Goal: Transaction & Acquisition: Subscribe to service/newsletter

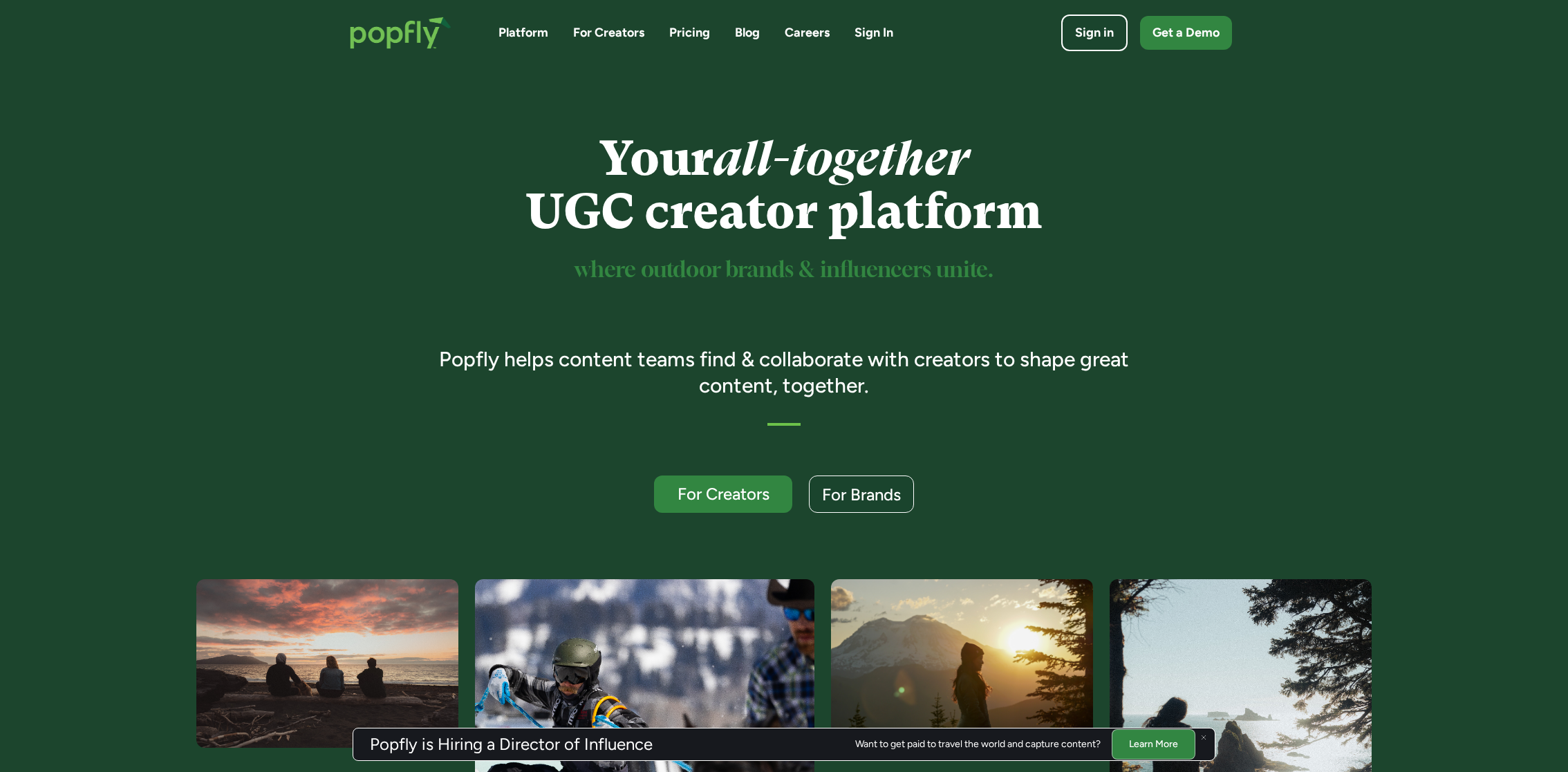
click at [697, 34] on link "Pricing" at bounding box center [690, 33] width 41 height 18
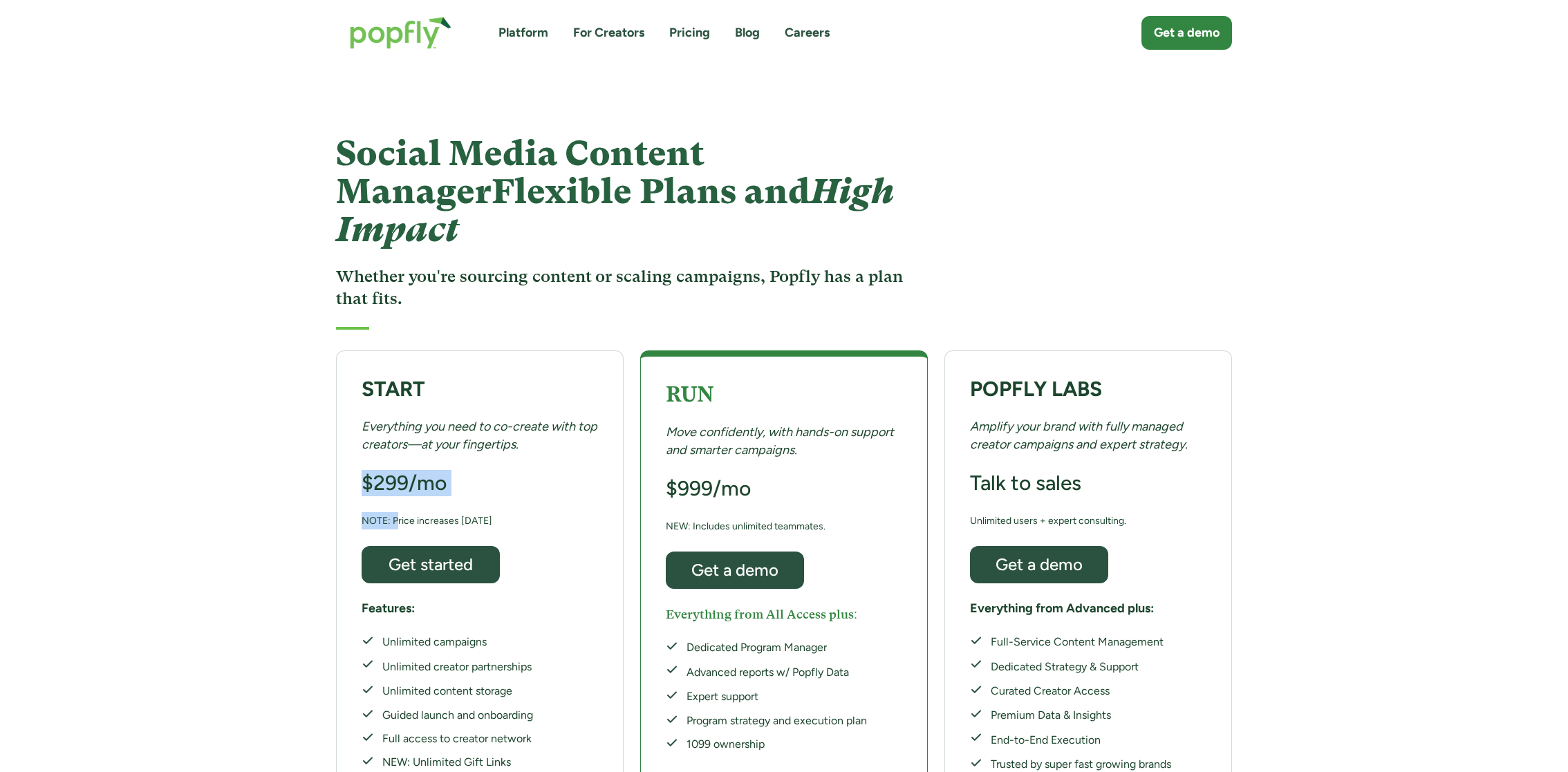
drag, startPoint x: 395, startPoint y: 480, endPoint x: 572, endPoint y: 477, distance: 177.0
click at [574, 477] on div "START Everything you need to co-create with top creators—at your fingertips. $2…" at bounding box center [480, 575] width 287 height 448
click at [572, 477] on div "START Everything you need to co-create with top creators—at your fingertips. $2…" at bounding box center [480, 575] width 287 height 448
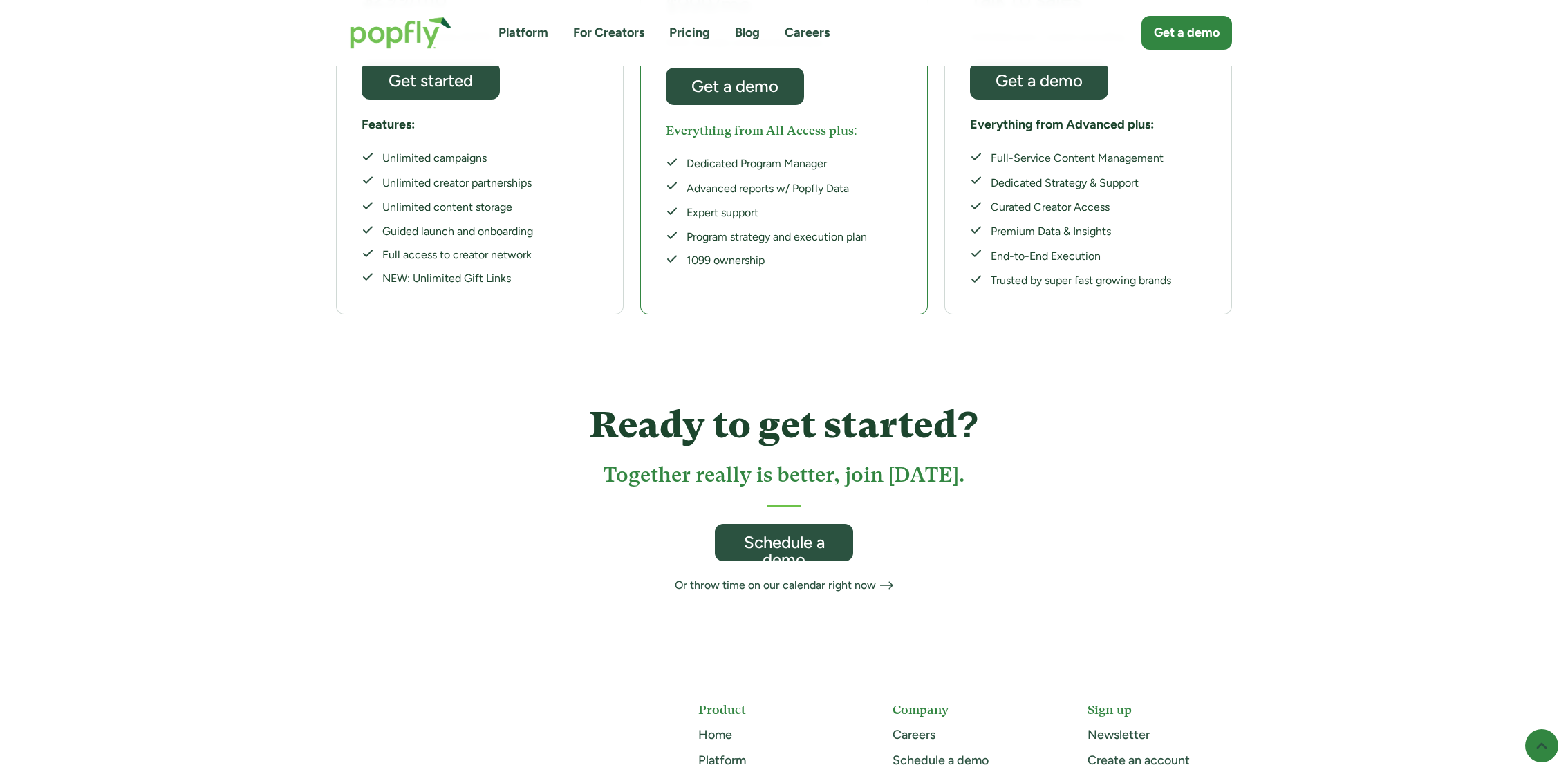
scroll to position [490, 0]
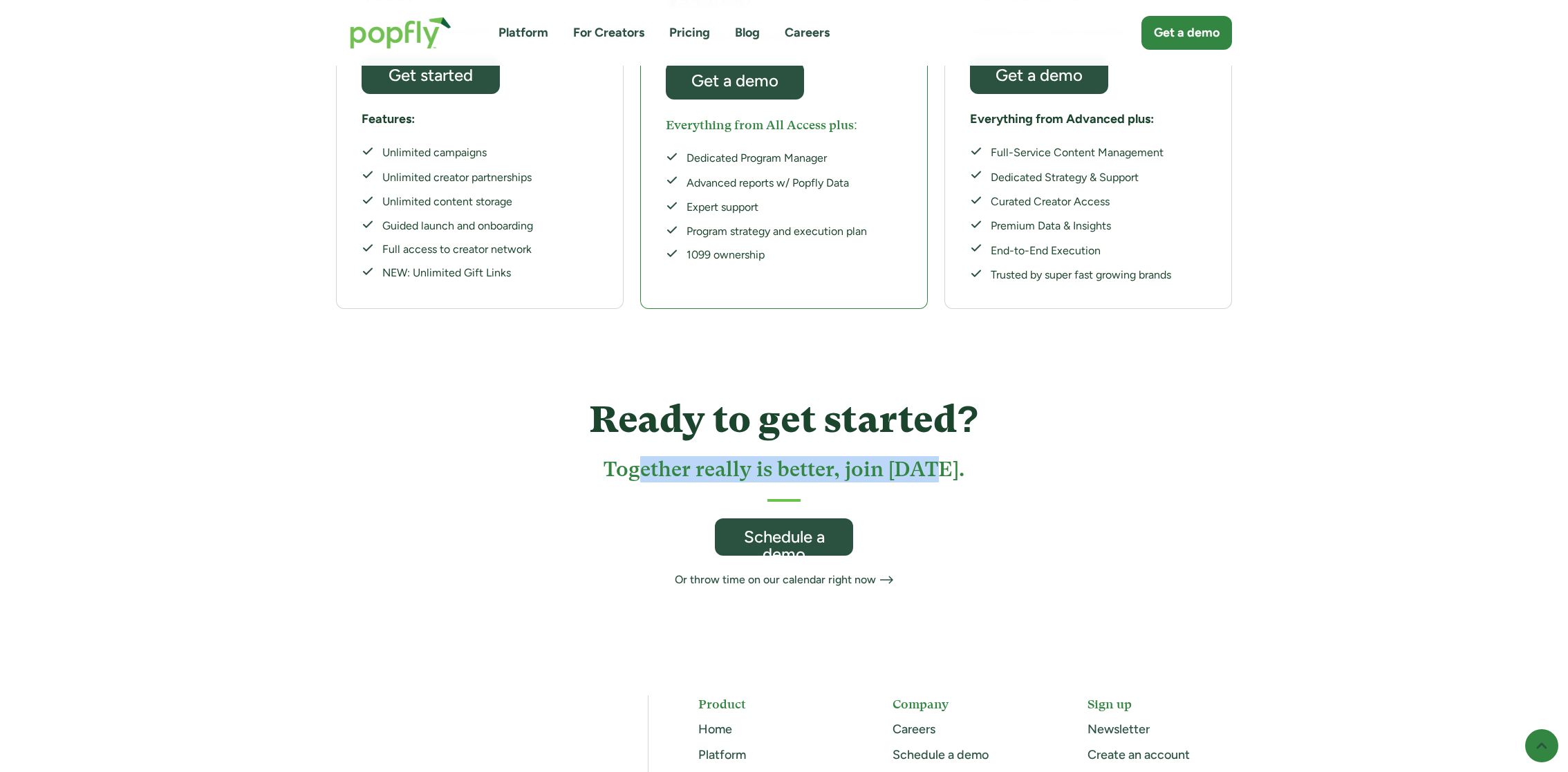
drag, startPoint x: 649, startPoint y: 441, endPoint x: 971, endPoint y: 441, distance: 322.0
click at [968, 441] on div "Ready to get started? Together really is better, join [DATE]. Schedule a demo O…" at bounding box center [784, 486] width 573 height 202
click at [971, 441] on div "Ready to get started? Together really is better, join [DATE]. Schedule a demo O…" at bounding box center [784, 486] width 573 height 202
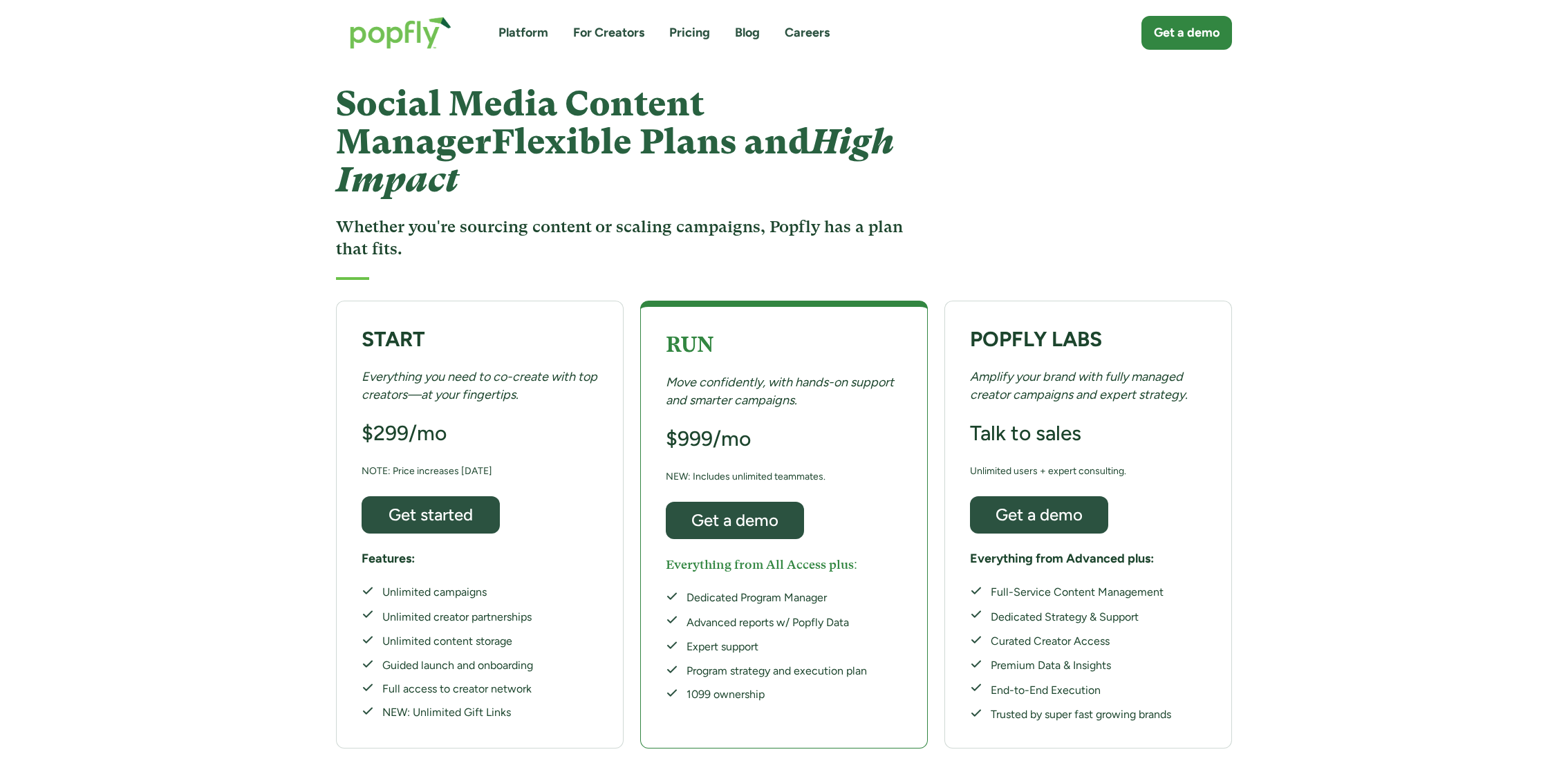
scroll to position [0, 0]
